Goal: Transaction & Acquisition: Purchase product/service

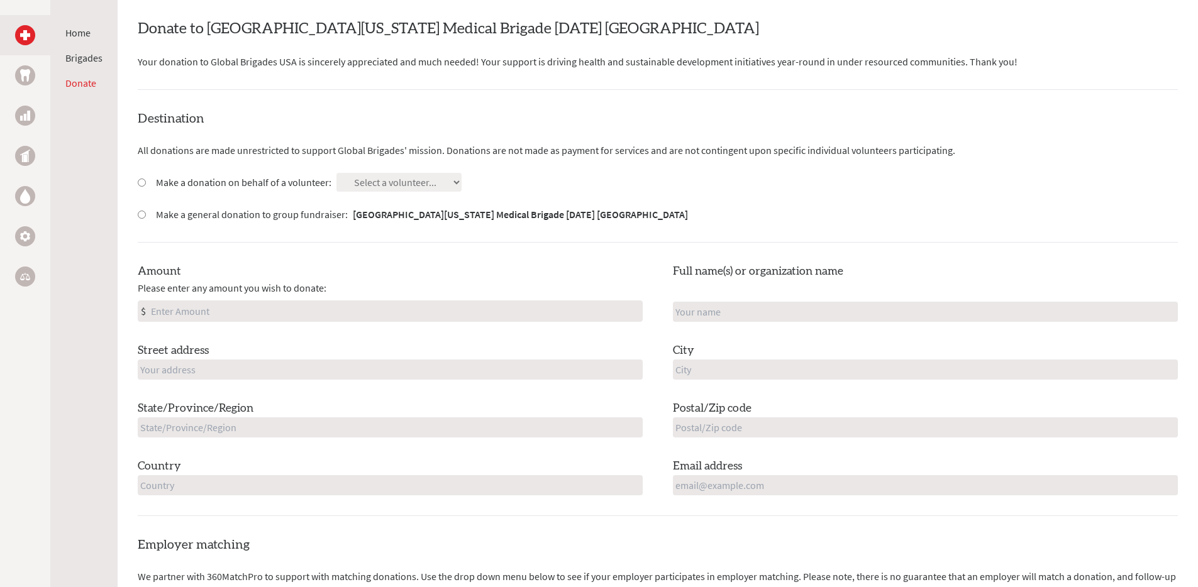
scroll to position [384, 0]
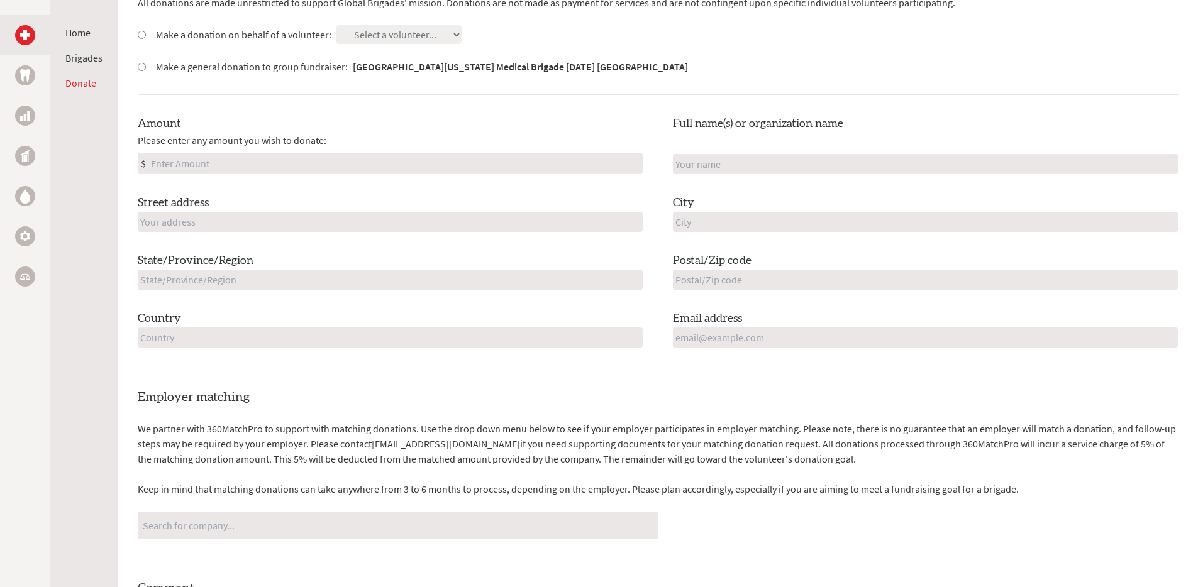
click at [204, 170] on input "Amount" at bounding box center [395, 163] width 494 height 20
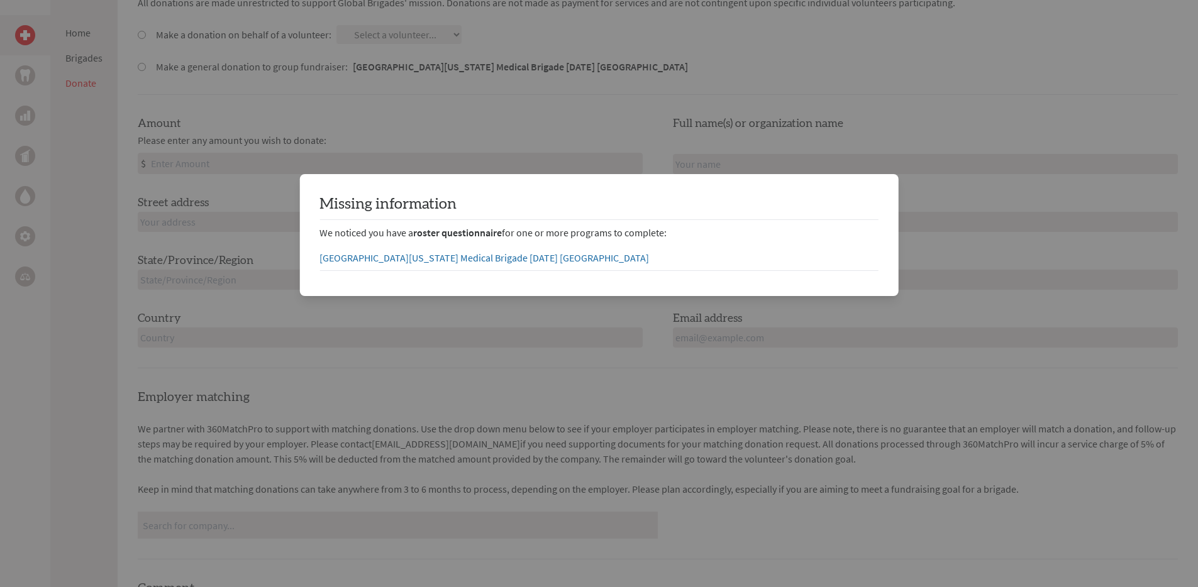
type input "250"
click at [604, 376] on div at bounding box center [599, 584] width 1198 height 1937
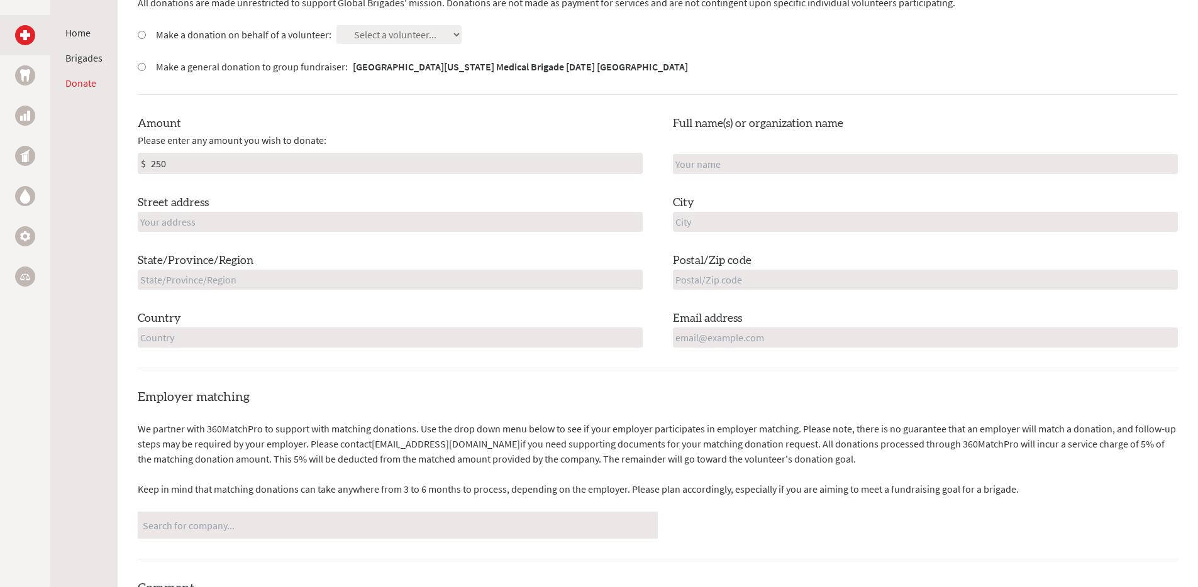
click at [716, 160] on input "text" at bounding box center [925, 164] width 505 height 20
type input "[PERSON_NAME]"
click at [694, 228] on input "text" at bounding box center [925, 222] width 505 height 20
click at [555, 230] on input "text" at bounding box center [390, 222] width 505 height 20
type input "[STREET_ADDRESS]"
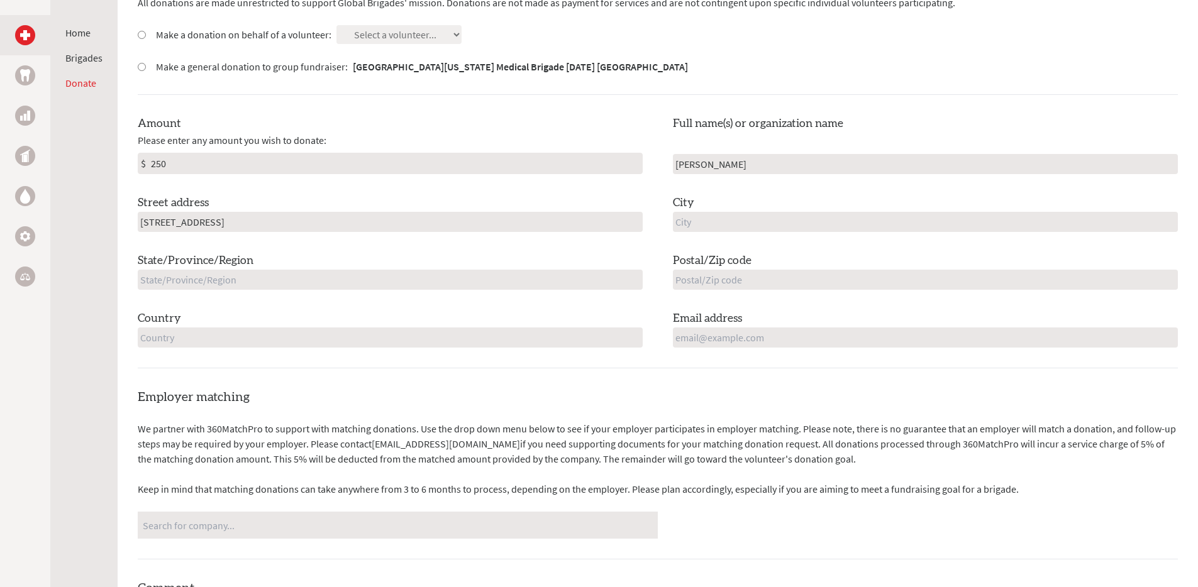
click at [704, 213] on input "text" at bounding box center [925, 222] width 505 height 20
type input "[GEOGRAPHIC_DATA]"
click at [535, 277] on input "text" at bounding box center [390, 280] width 505 height 20
type input "CA"
click at [755, 283] on input "text" at bounding box center [925, 280] width 505 height 20
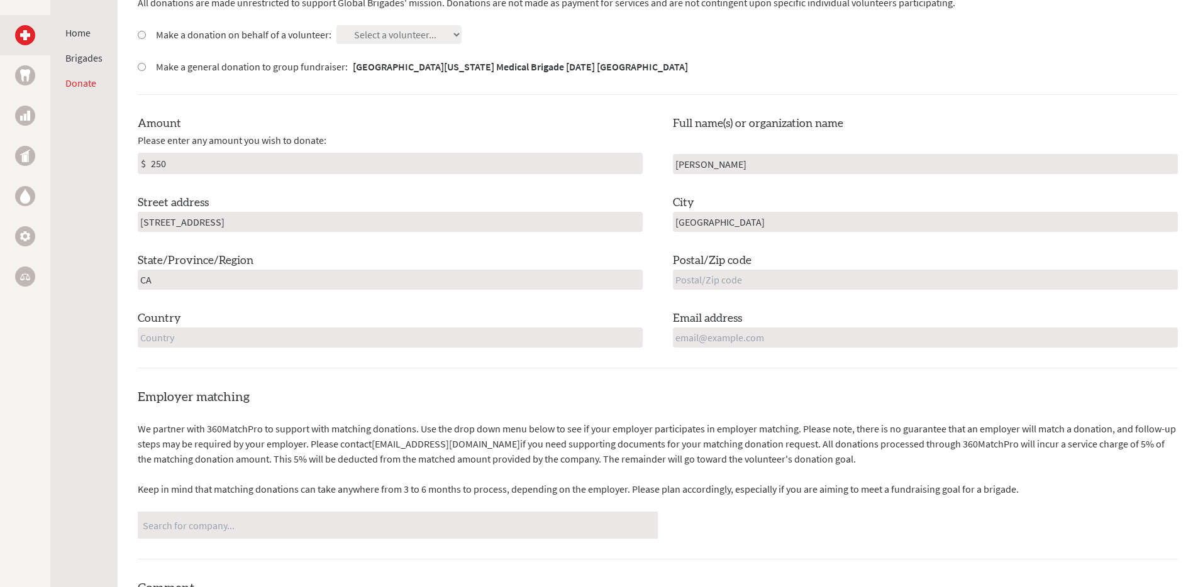
click at [442, 340] on input "text" at bounding box center [390, 338] width 505 height 20
type input "[GEOGRAPHIC_DATA]"
click at [726, 279] on input "text" at bounding box center [925, 280] width 505 height 20
type input "92648"
click at [723, 344] on input "email" at bounding box center [925, 338] width 505 height 20
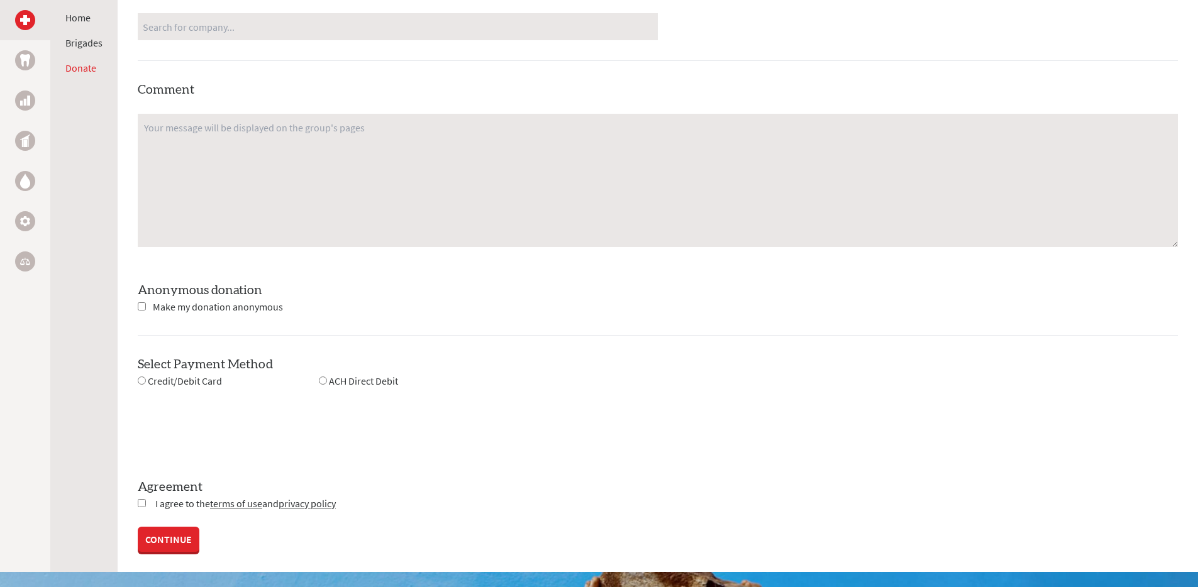
scroll to position [953, 0]
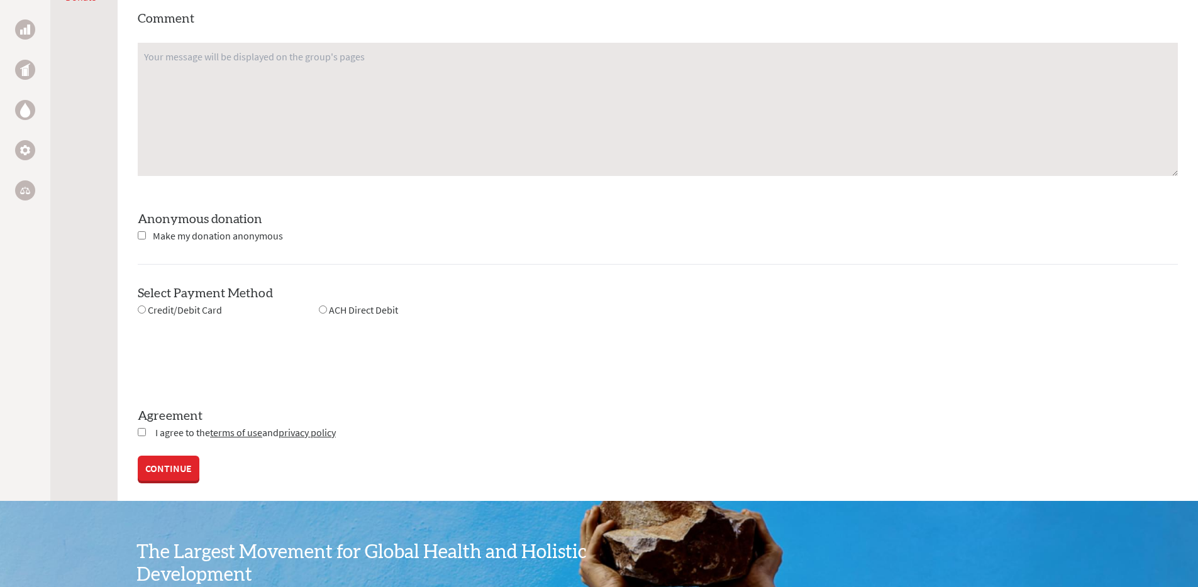
type input "[EMAIL_ADDRESS][DOMAIN_NAME]"
click at [142, 314] on div "Credit/Debit Card" at bounding box center [180, 311] width 84 height 16
click at [141, 311] on input "radio" at bounding box center [142, 310] width 8 height 8
radio input "true"
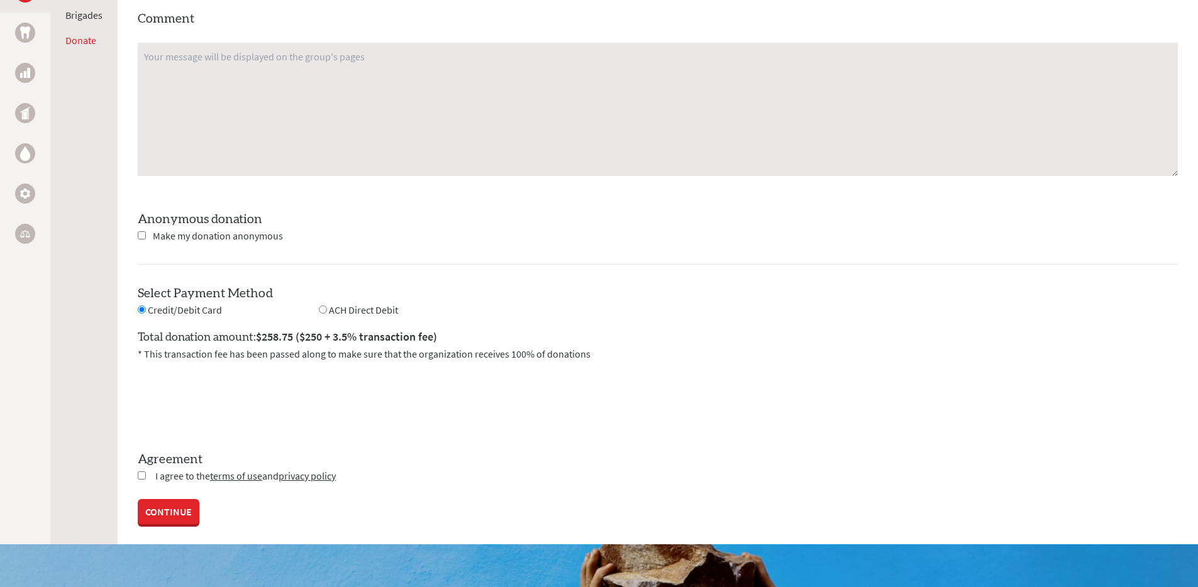
click at [319, 308] on input "radio" at bounding box center [323, 310] width 8 height 8
radio input "true"
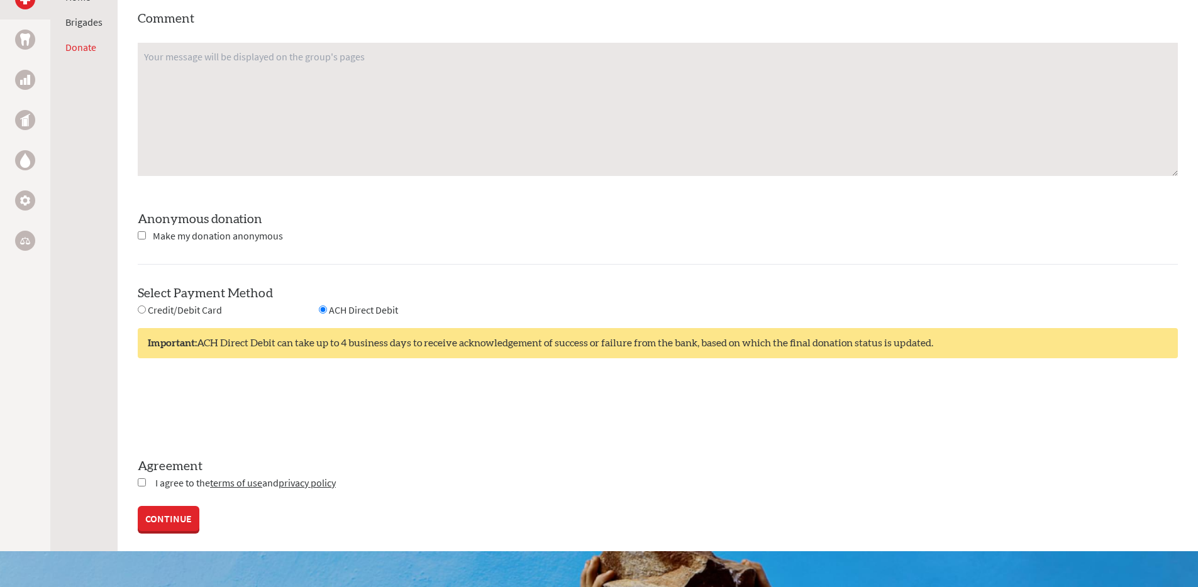
click at [140, 484] on input "checkbox" at bounding box center [142, 483] width 8 height 8
checkbox input "true"
click at [167, 528] on link "CONTINUE" at bounding box center [169, 520] width 62 height 25
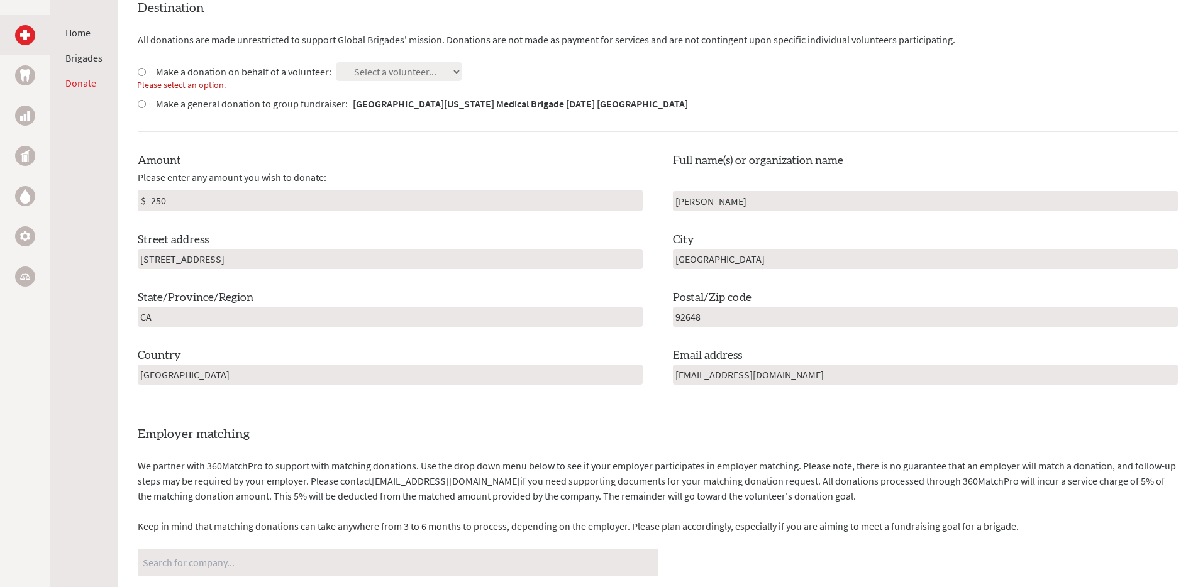
scroll to position [346, 0]
click at [144, 74] on input "Make a donation on behalf of a volunteer:" at bounding box center [142, 73] width 8 height 8
radio input "true"
click at [436, 78] on select "Select a volunteer... [PERSON_NAME] [PERSON_NAME] [PERSON_NAME] [PERSON_NAME] […" at bounding box center [398, 72] width 125 height 19
select select "AE4F4FA0-AB5A-11EF-9472-42010A8A002E"
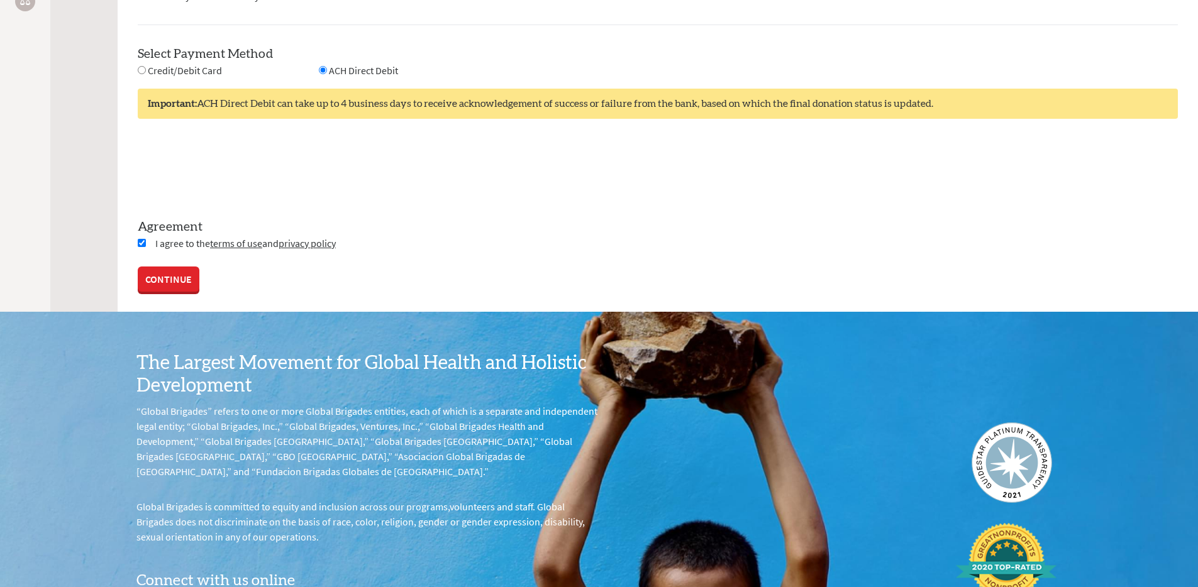
scroll to position [1196, 0]
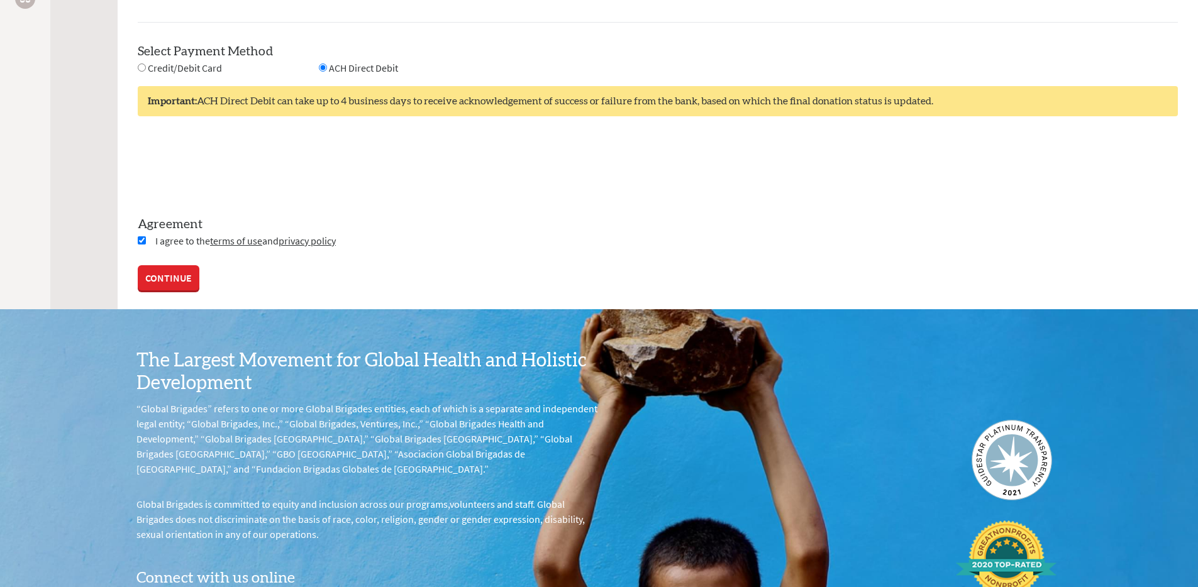
click at [179, 282] on link "CONTINUE" at bounding box center [169, 277] width 62 height 25
